Goal: Task Accomplishment & Management: Complete application form

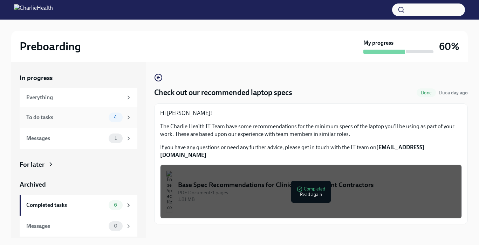
click at [59, 119] on div "To do tasks" at bounding box center [65, 118] width 79 height 8
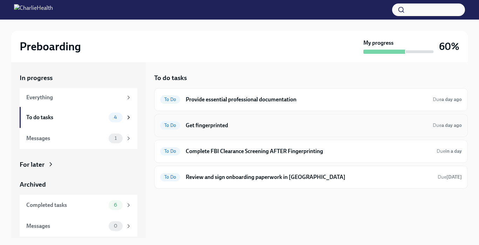
click at [190, 123] on h6 "Get fingerprinted" at bounding box center [306, 126] width 241 height 8
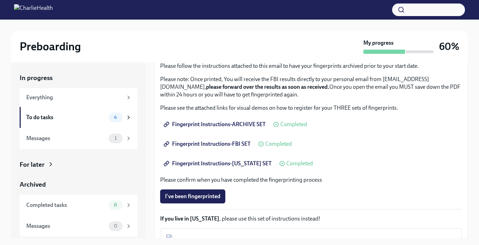
scroll to position [79, 0]
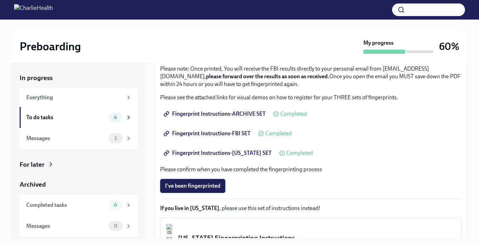
click at [206, 186] on span "I've been fingerprinted" at bounding box center [192, 186] width 55 height 7
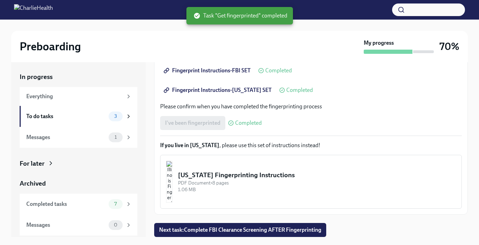
scroll to position [3, 0]
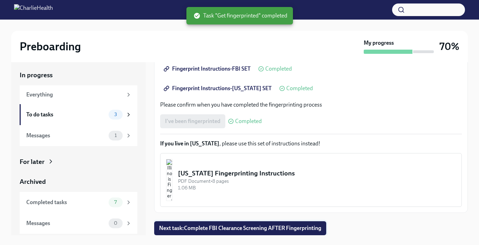
click at [242, 228] on span "Next task : Complete FBI Clearance Screening AFTER Fingerprinting" at bounding box center [240, 228] width 162 height 7
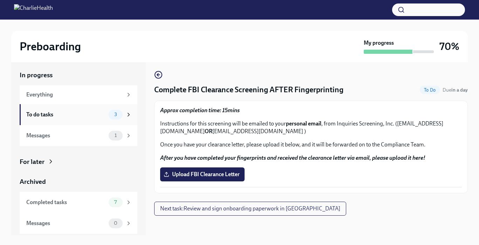
click at [61, 111] on div "To do tasks" at bounding box center [65, 115] width 79 height 8
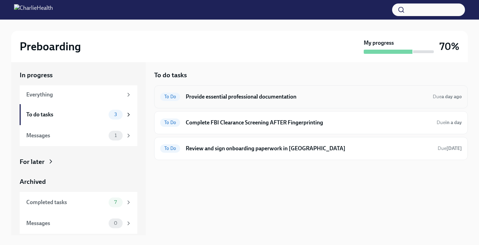
click at [238, 95] on h6 "Provide essential professional documentation" at bounding box center [306, 97] width 241 height 8
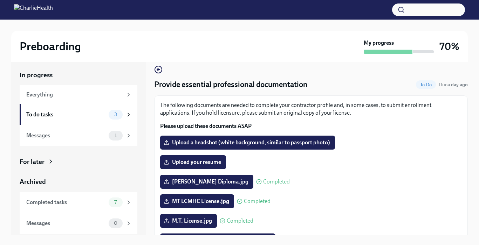
scroll to position [12, 0]
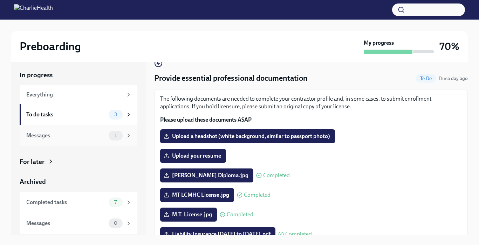
click at [44, 135] on div "Messages" at bounding box center [65, 136] width 79 height 8
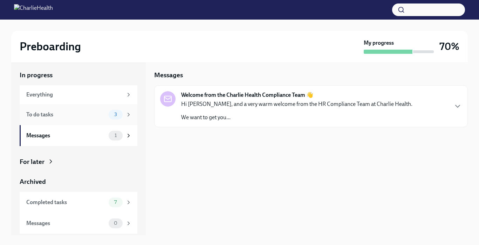
click at [43, 120] on div "To do tasks 3" at bounding box center [79, 114] width 118 height 21
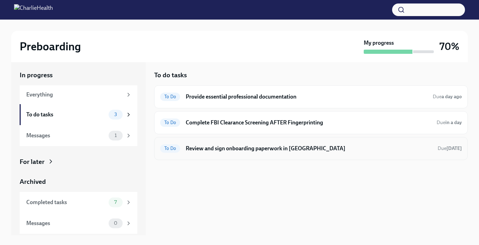
click at [231, 148] on h6 "Review and sign onboarding paperwork in [GEOGRAPHIC_DATA]" at bounding box center [309, 149] width 246 height 8
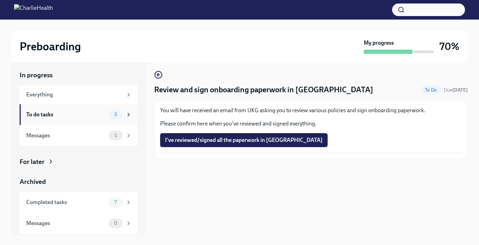
click at [72, 113] on div "To do tasks" at bounding box center [65, 115] width 79 height 8
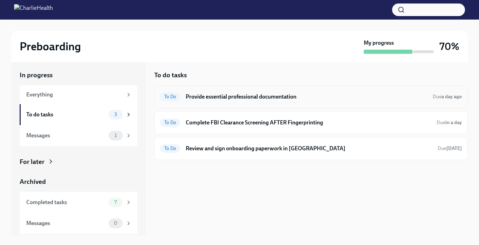
click at [242, 98] on h6 "Provide essential professional documentation" at bounding box center [306, 97] width 241 height 8
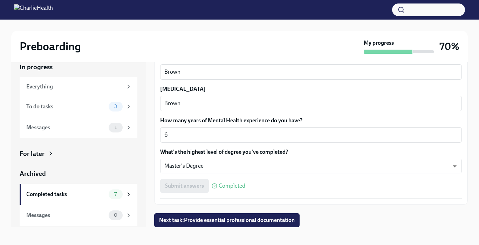
scroll to position [13, 0]
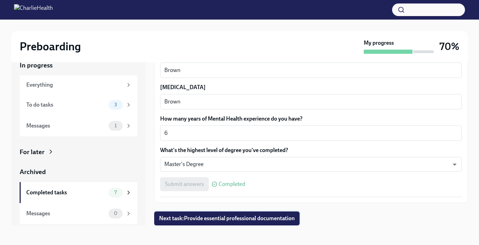
click at [257, 218] on span "Next task : Provide essential professional documentation" at bounding box center [226, 218] width 135 height 7
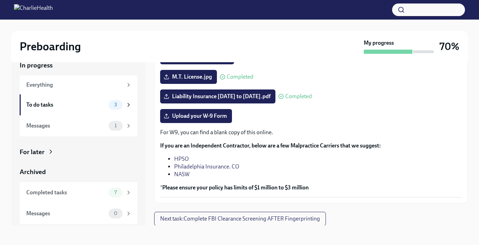
scroll to position [140, 0]
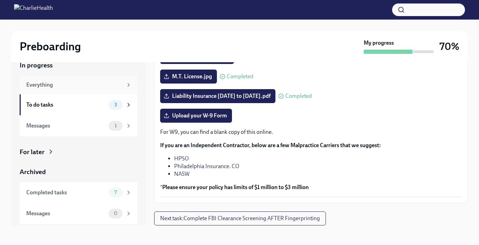
click at [71, 82] on div "Everything" at bounding box center [74, 85] width 96 height 8
